Goal: Navigation & Orientation: Find specific page/section

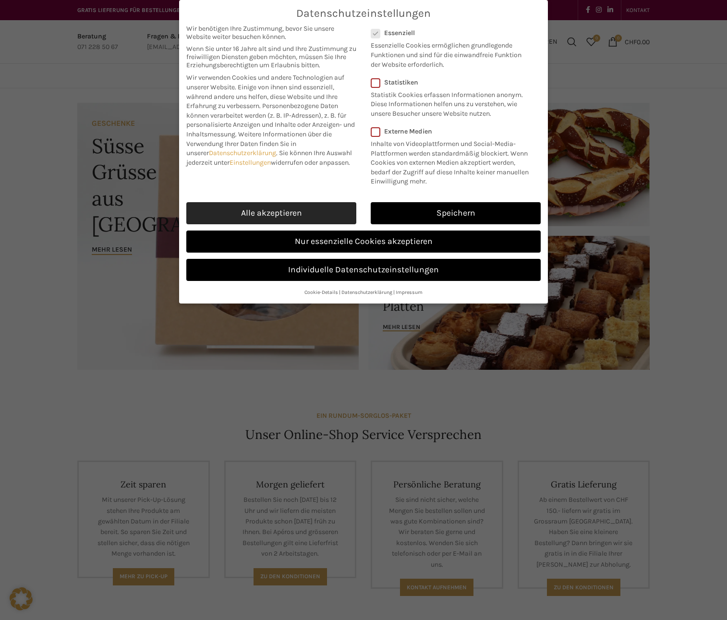
click at [310, 208] on link "Alle akzeptieren" at bounding box center [271, 213] width 170 height 22
checkbox input "true"
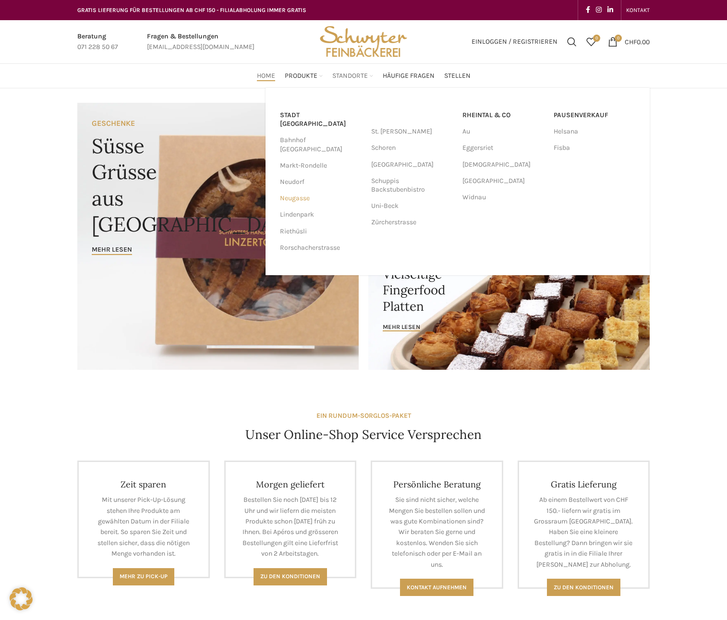
click at [302, 190] on link "Neugasse" at bounding box center [321, 198] width 82 height 16
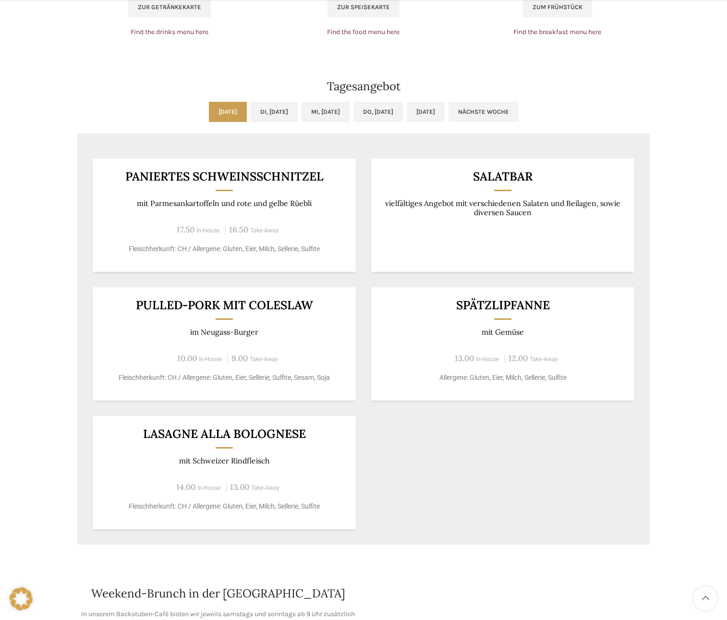
scroll to position [745, 0]
